Goal: Information Seeking & Learning: Check status

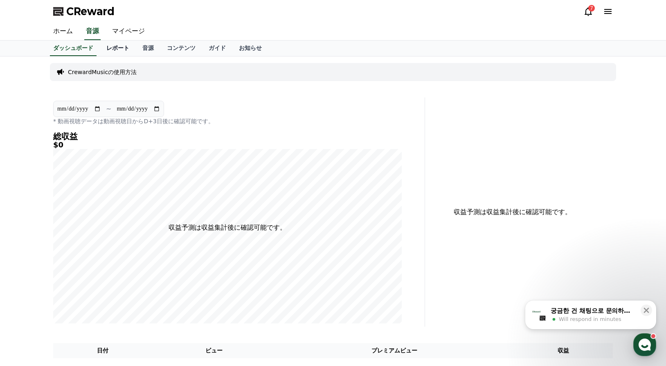
click at [100, 48] on link "レポート" at bounding box center [118, 49] width 36 height 16
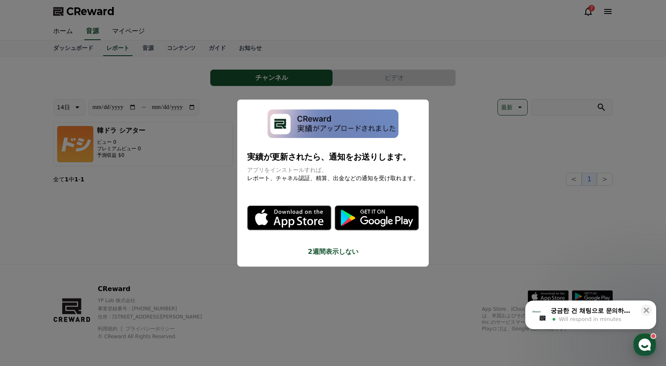
click at [338, 252] on button "2週間表示しない" at bounding box center [333, 252] width 172 height 10
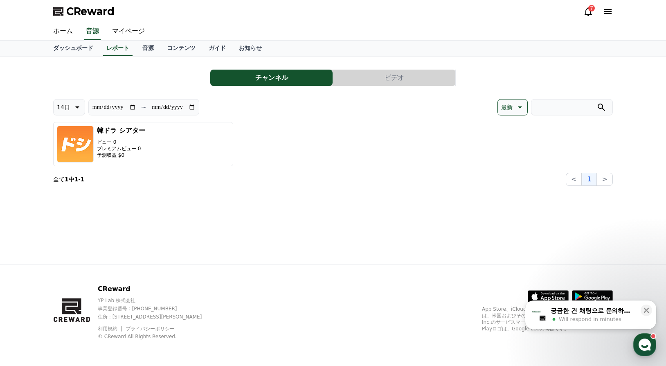
click at [158, 229] on div "**********" at bounding box center [333, 159] width 573 height 207
click at [167, 47] on link "コンテンツ" at bounding box center [181, 49] width 42 height 16
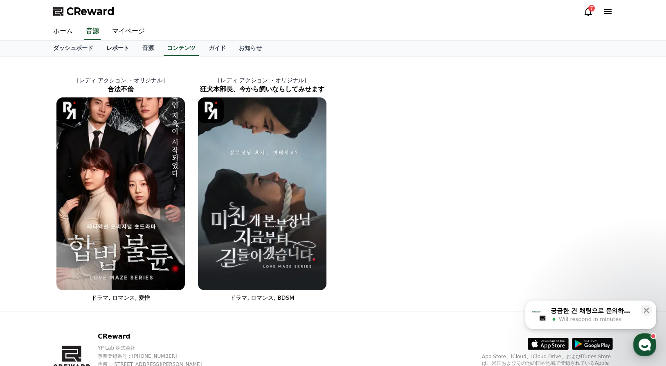
click at [105, 44] on link "レポート" at bounding box center [118, 49] width 36 height 16
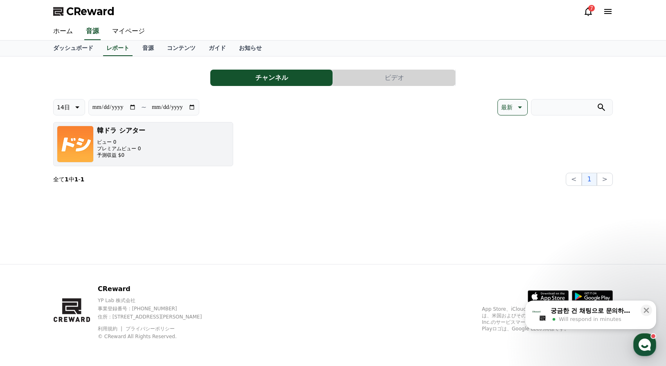
click at [112, 155] on p "予測収益 $0" at bounding box center [121, 155] width 48 height 7
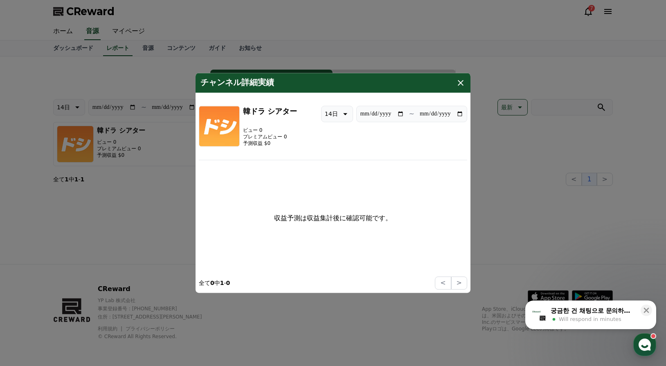
click at [460, 85] on icon "modal" at bounding box center [461, 83] width 10 height 10
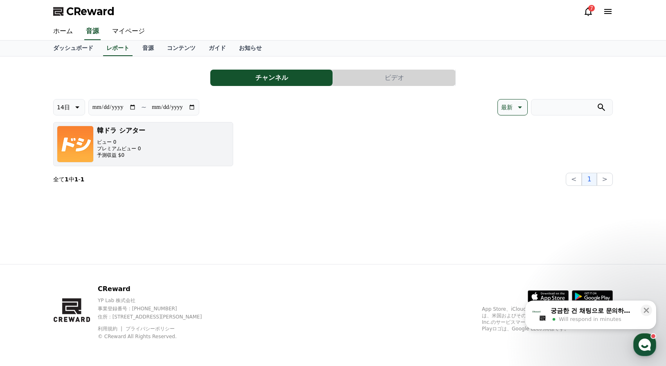
click at [78, 147] on img "button" at bounding box center [75, 144] width 37 height 37
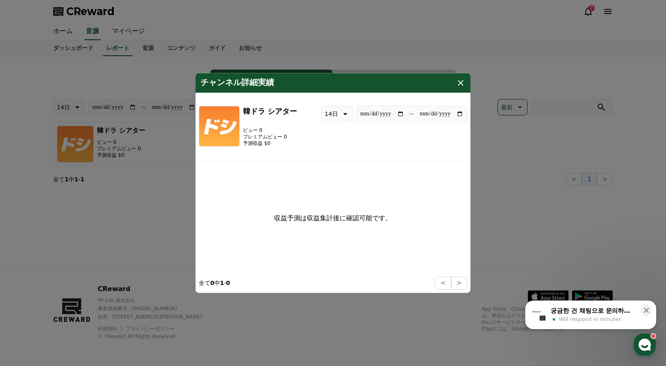
click at [462, 80] on icon "modal" at bounding box center [461, 83] width 10 height 10
